Goal: Entertainment & Leisure: Consume media (video, audio)

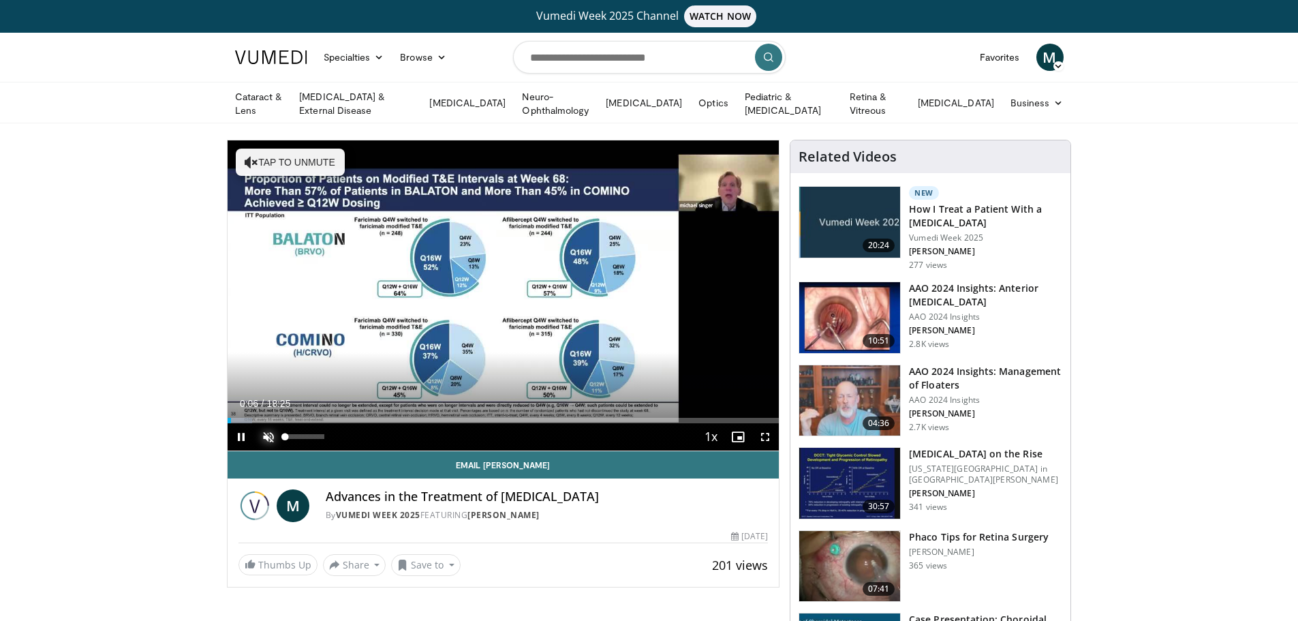
click at [269, 433] on span "Video Player" at bounding box center [268, 436] width 27 height 27
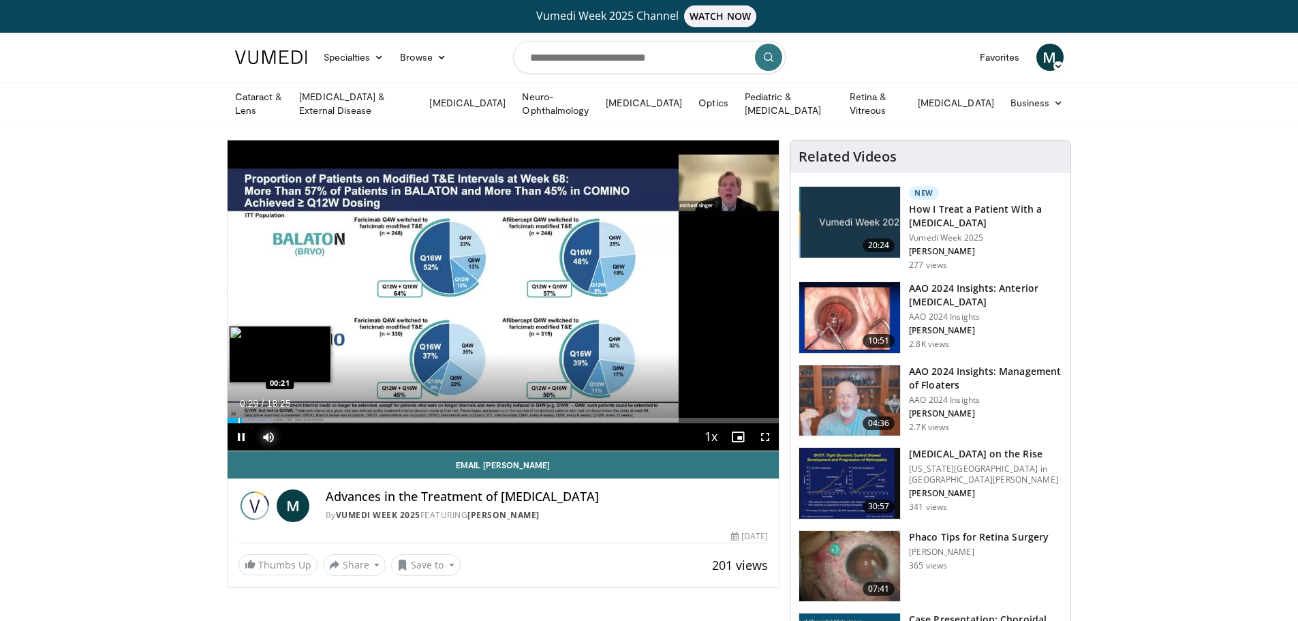
click at [239, 418] on div "Progress Bar" at bounding box center [239, 420] width 1 height 5
click at [241, 431] on span "Video Player" at bounding box center [241, 436] width 27 height 27
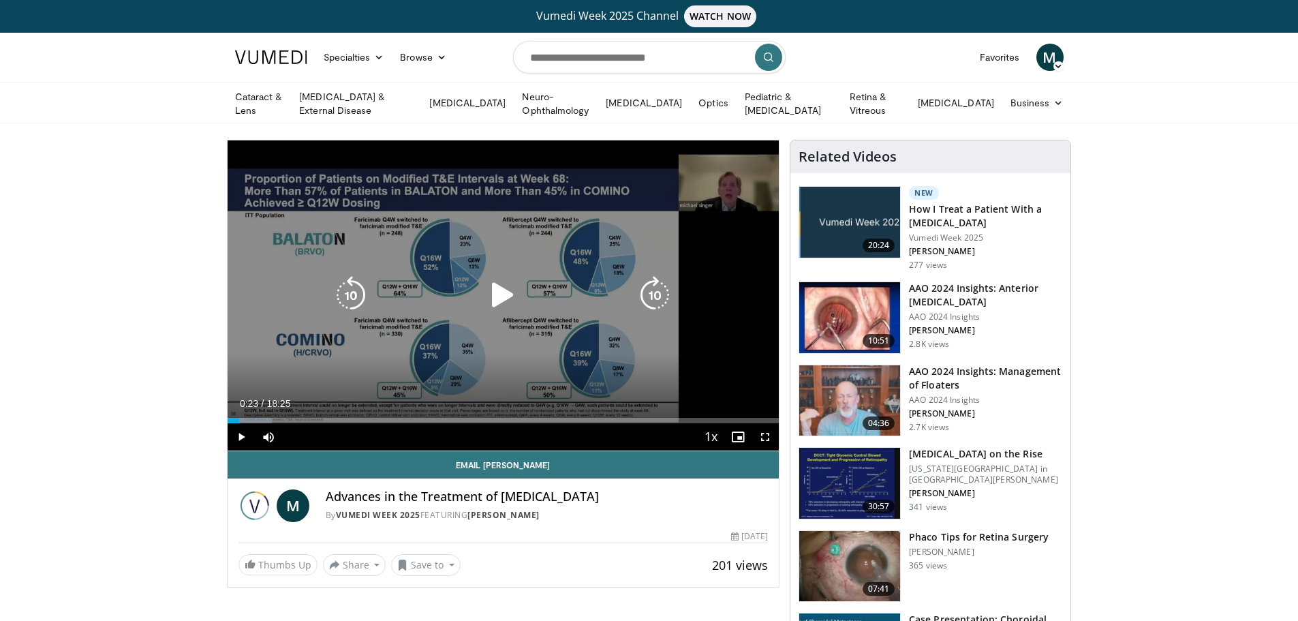
click at [502, 290] on icon "Video Player" at bounding box center [503, 295] width 38 height 38
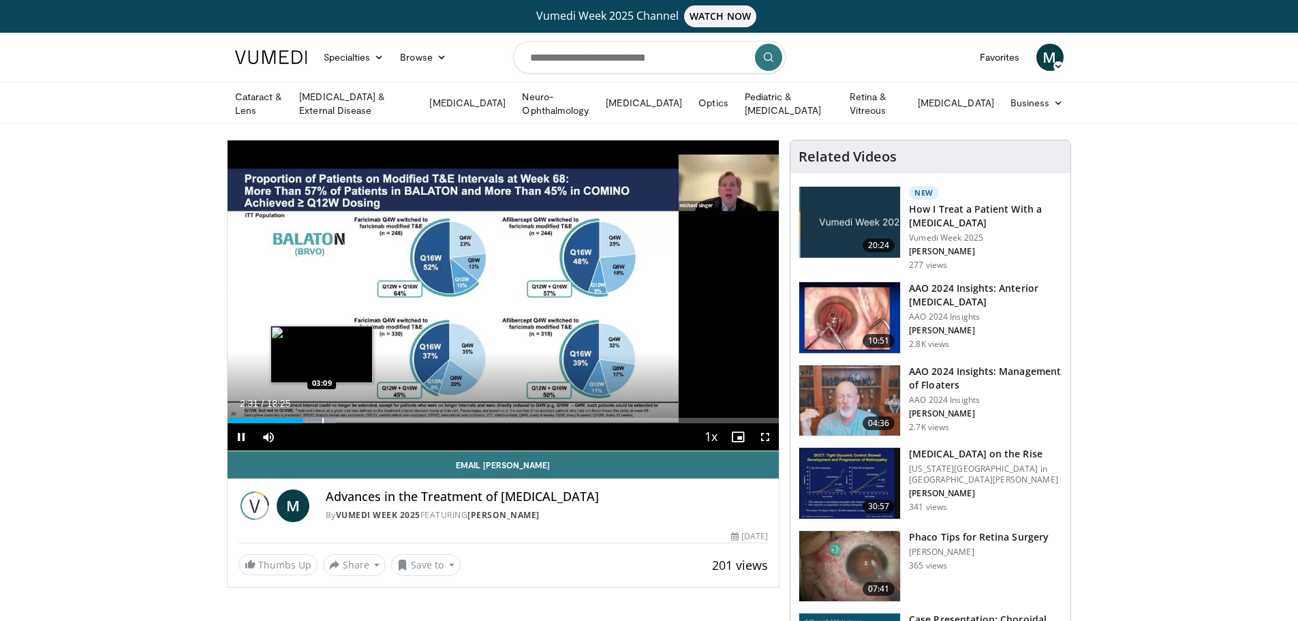
click at [322, 418] on div "Progress Bar" at bounding box center [322, 420] width 1 height 5
click at [343, 418] on div "Progress Bar" at bounding box center [342, 420] width 1 height 5
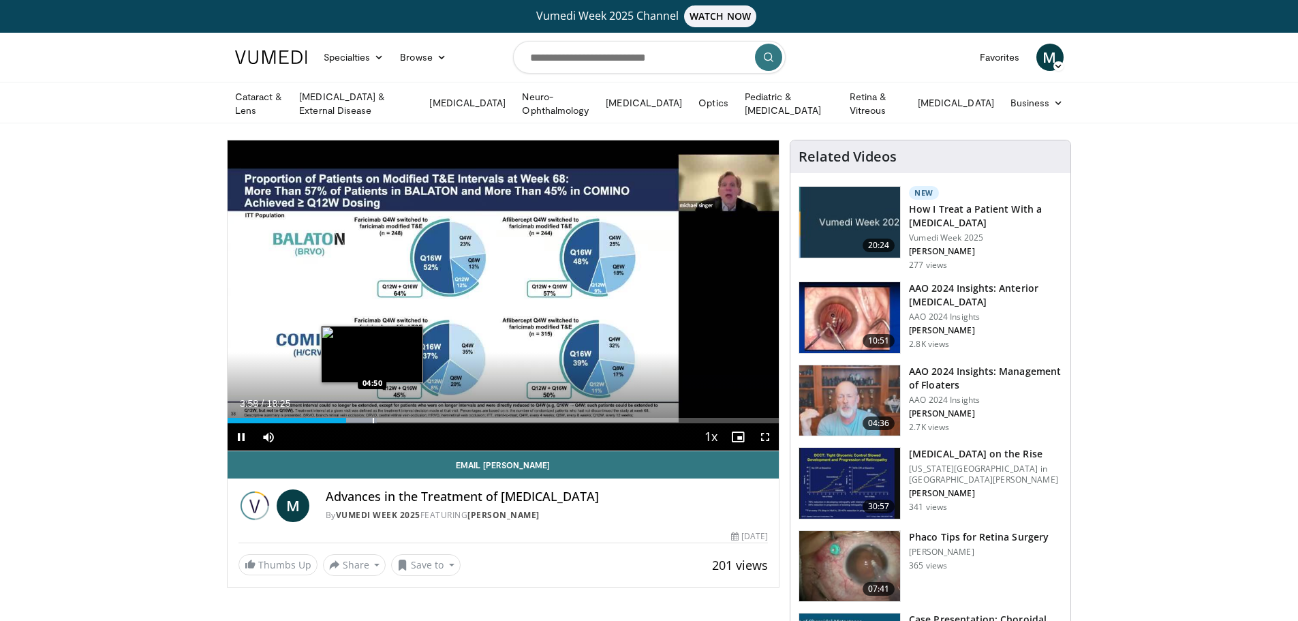
click at [373, 418] on div "Progress Bar" at bounding box center [373, 420] width 1 height 5
click at [418, 418] on div "Progress Bar" at bounding box center [418, 420] width 1 height 5
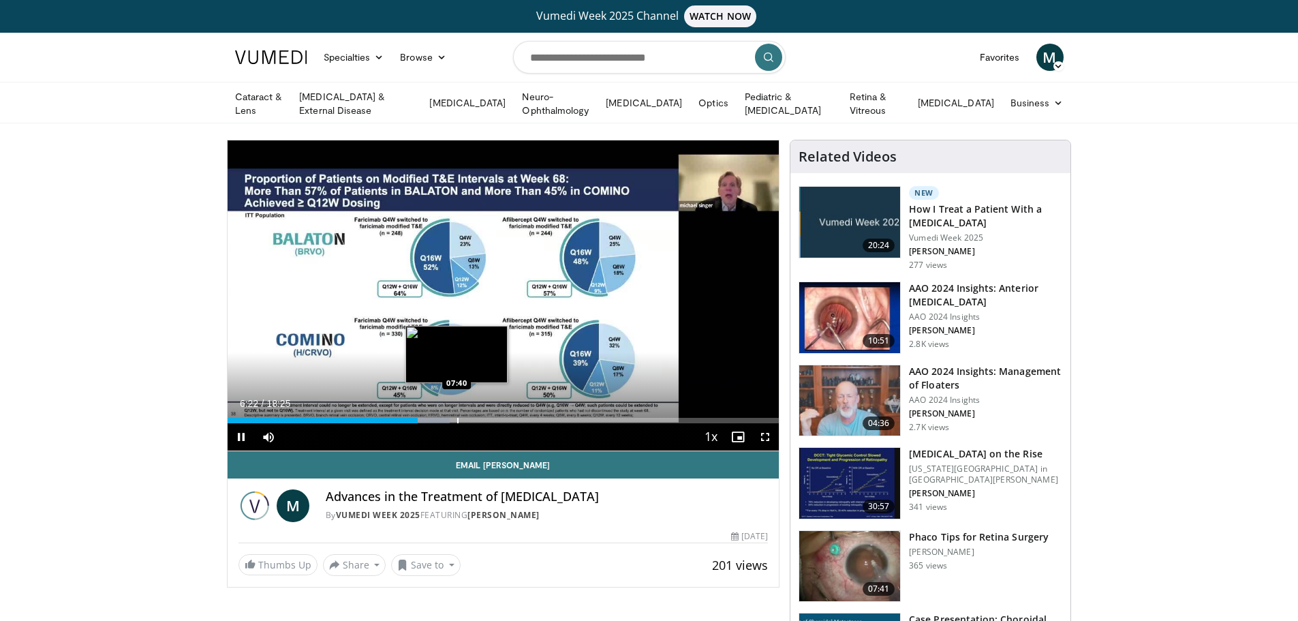
click at [457, 414] on div "Loaded : 40.37% 06:22 07:40" at bounding box center [504, 416] width 552 height 13
click at [485, 418] on div "Progress Bar" at bounding box center [485, 420] width 1 height 5
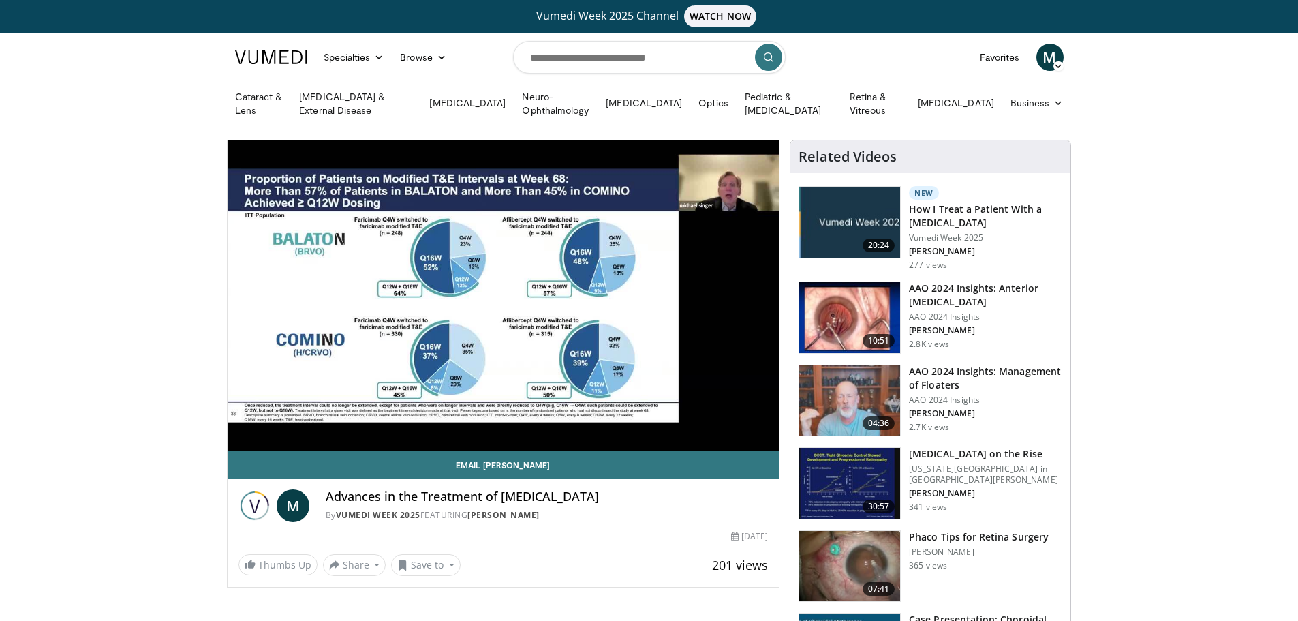
click at [511, 416] on video-js "**********" at bounding box center [504, 295] width 552 height 311
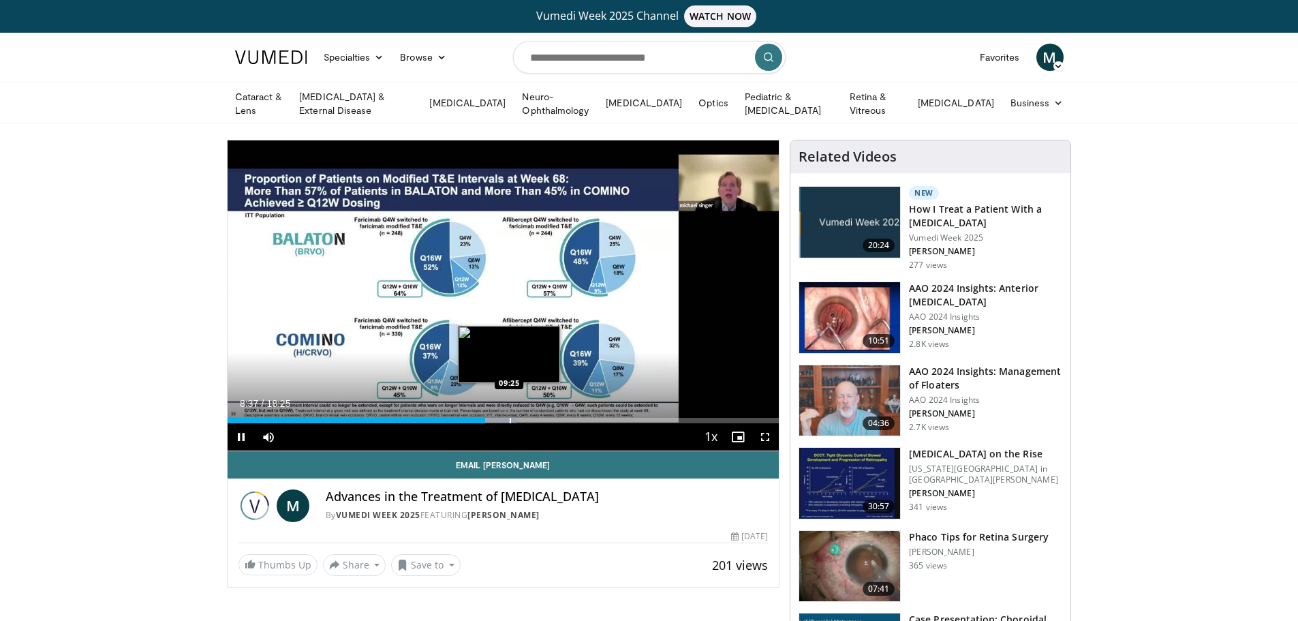
click at [510, 420] on div "Progress Bar" at bounding box center [510, 420] width 1 height 5
click at [540, 418] on div "Progress Bar" at bounding box center [540, 420] width 1 height 5
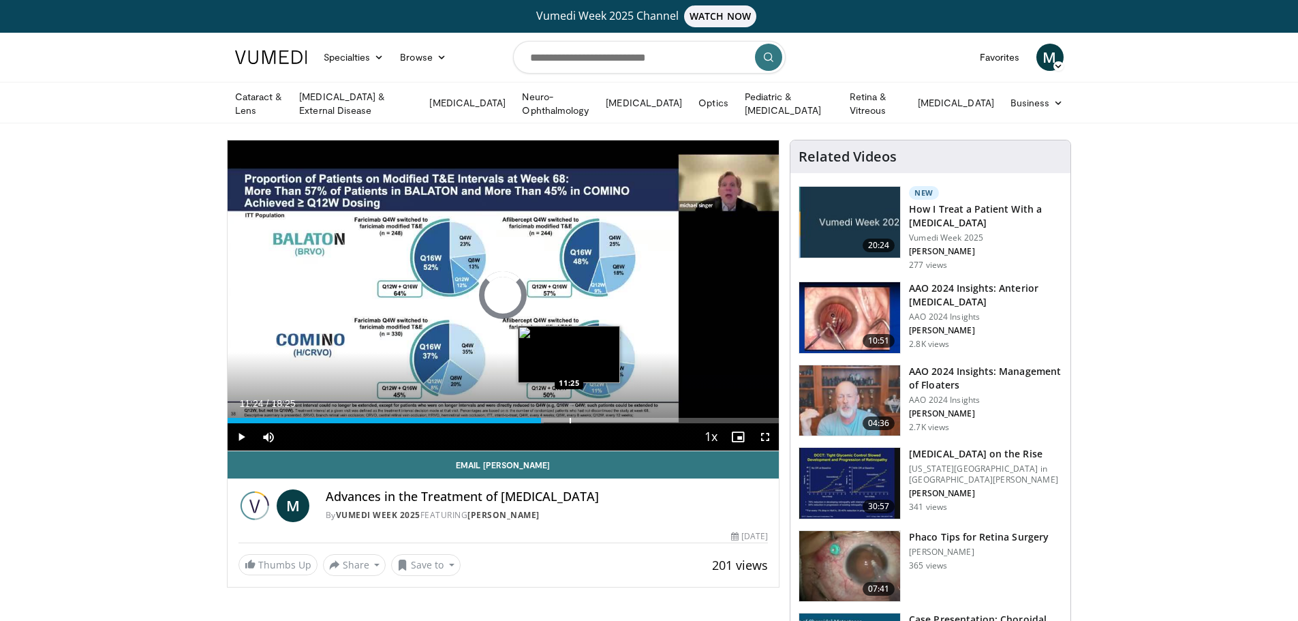
click at [570, 420] on div "Progress Bar" at bounding box center [570, 420] width 1 height 5
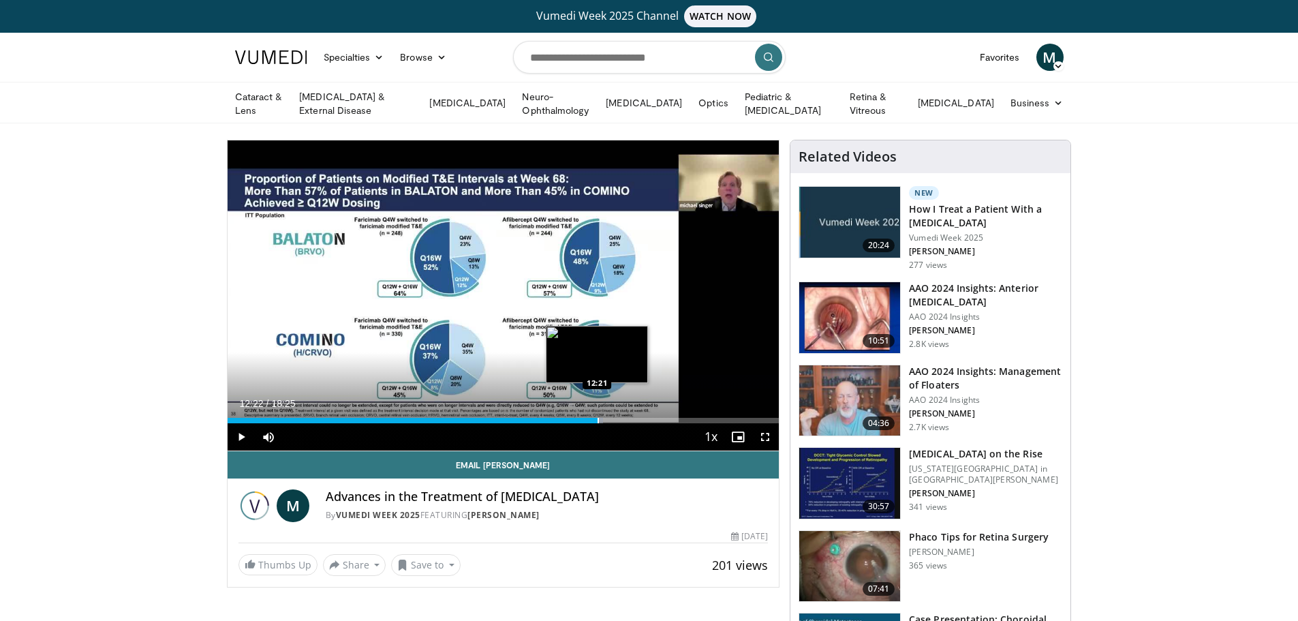
click at [598, 418] on div "Progress Bar" at bounding box center [598, 420] width 1 height 5
click at [628, 418] on div "Progress Bar" at bounding box center [628, 420] width 1 height 5
click at [641, 419] on div "Progress Bar" at bounding box center [641, 420] width 1 height 5
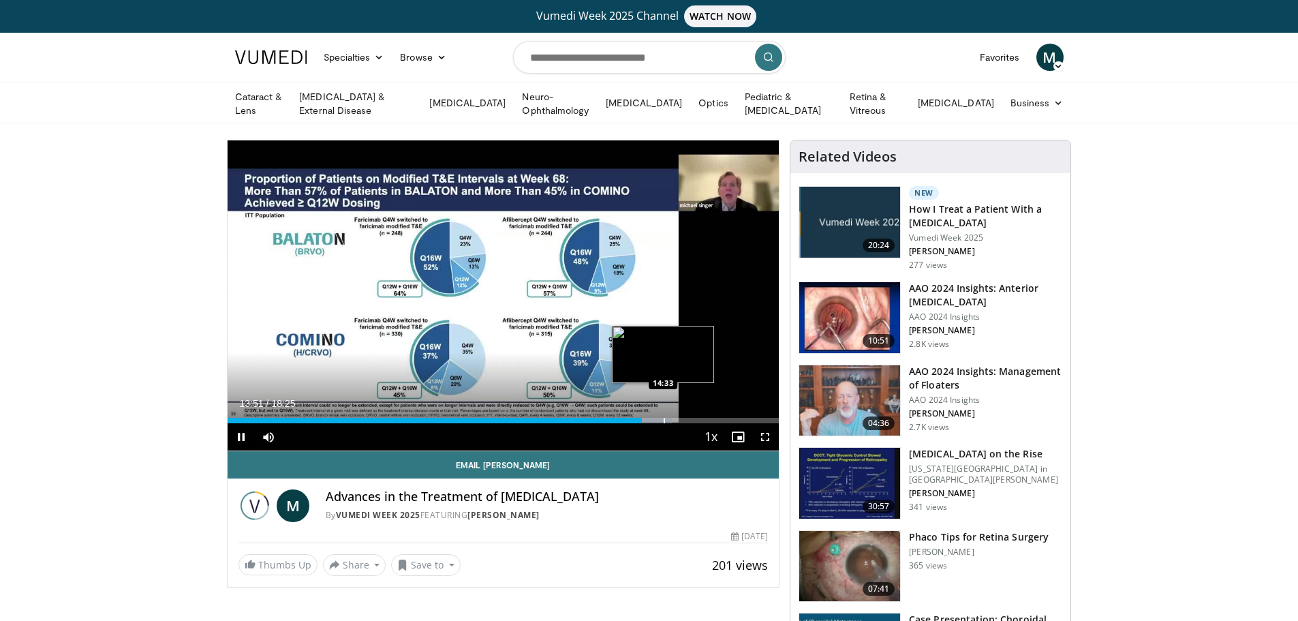
click at [663, 414] on div "Loaded : 80.56% 13:51 14:33" at bounding box center [504, 416] width 552 height 13
click at [688, 414] on div "Loaded : 85.08% 14:35 15:22" at bounding box center [504, 416] width 552 height 13
click at [706, 418] on div "Progress Bar" at bounding box center [705, 420] width 1 height 5
